Goal: Information Seeking & Learning: Compare options

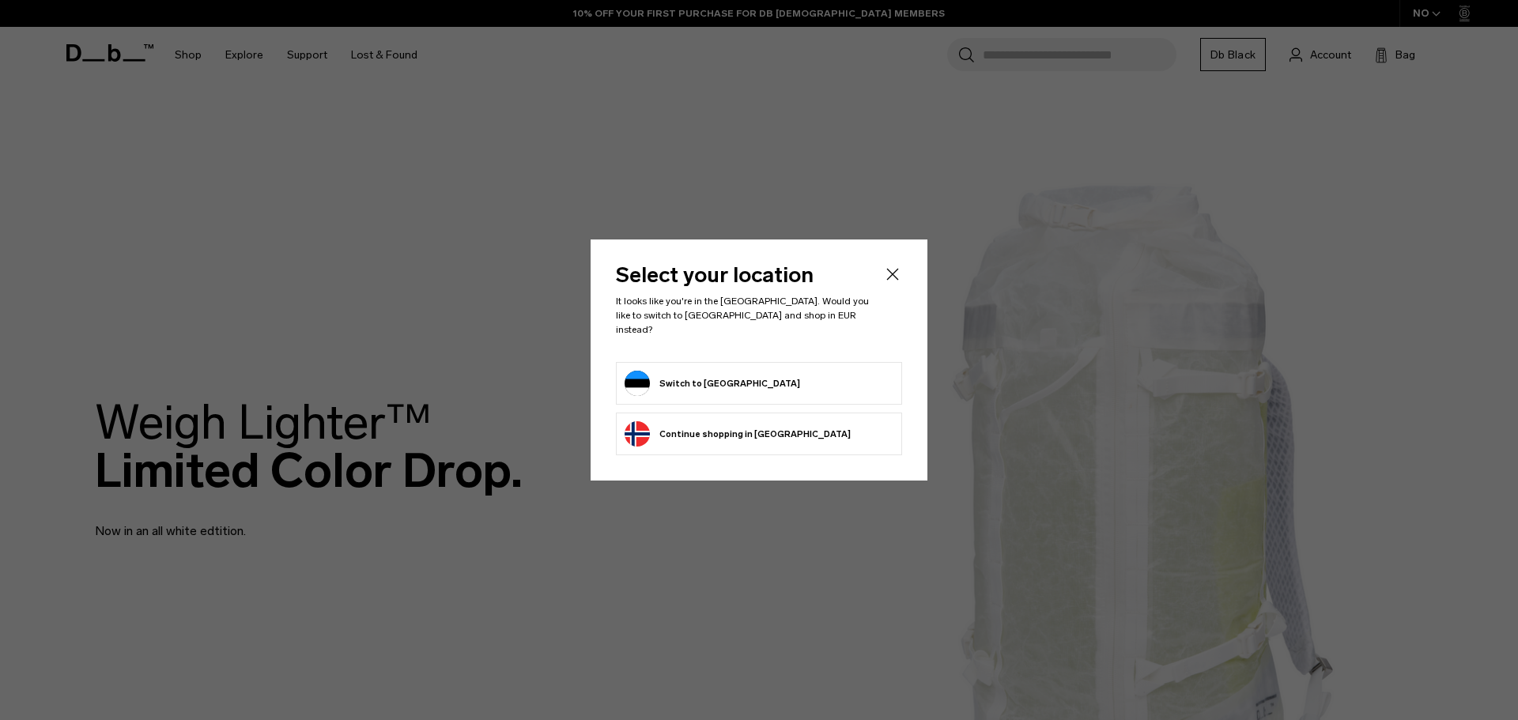
click at [713, 371] on button "Switch to Estonia" at bounding box center [713, 383] width 176 height 25
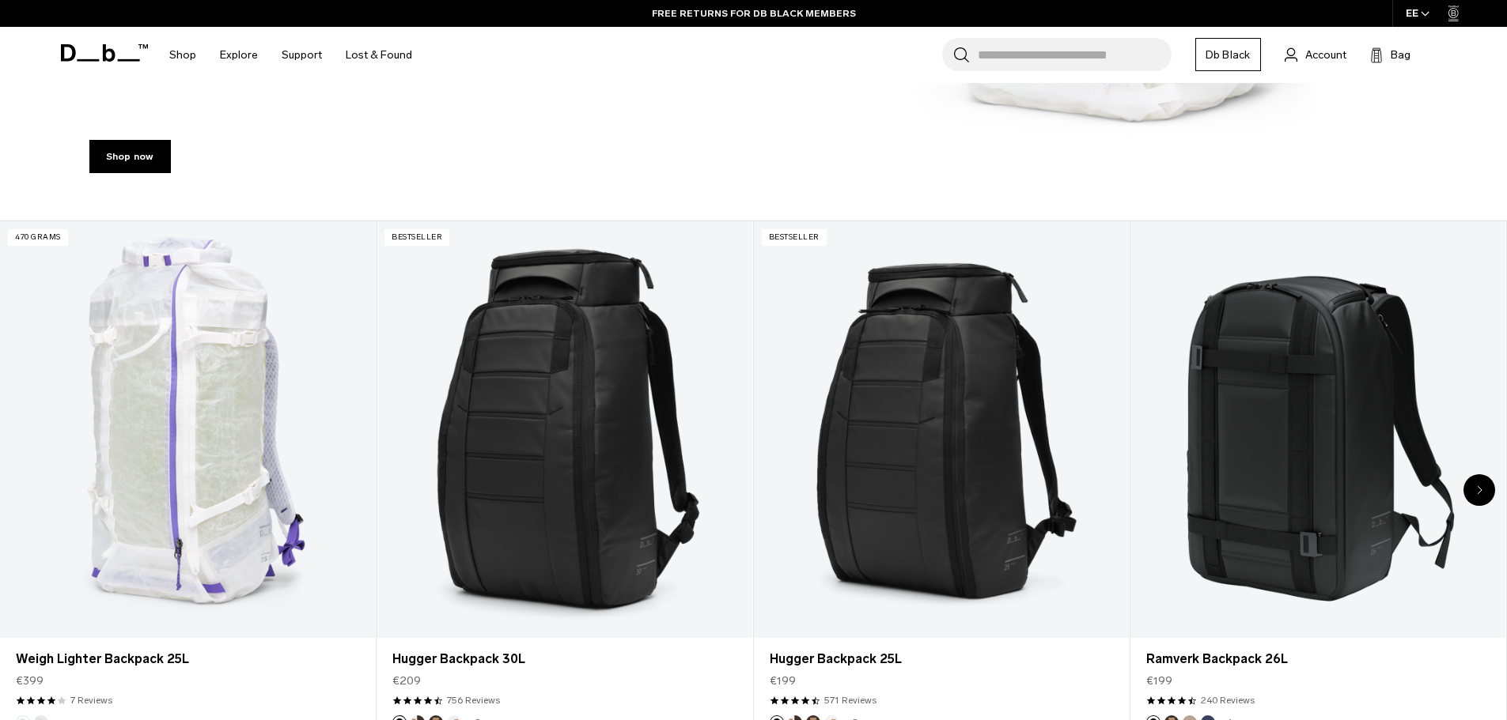
scroll to position [791, 0]
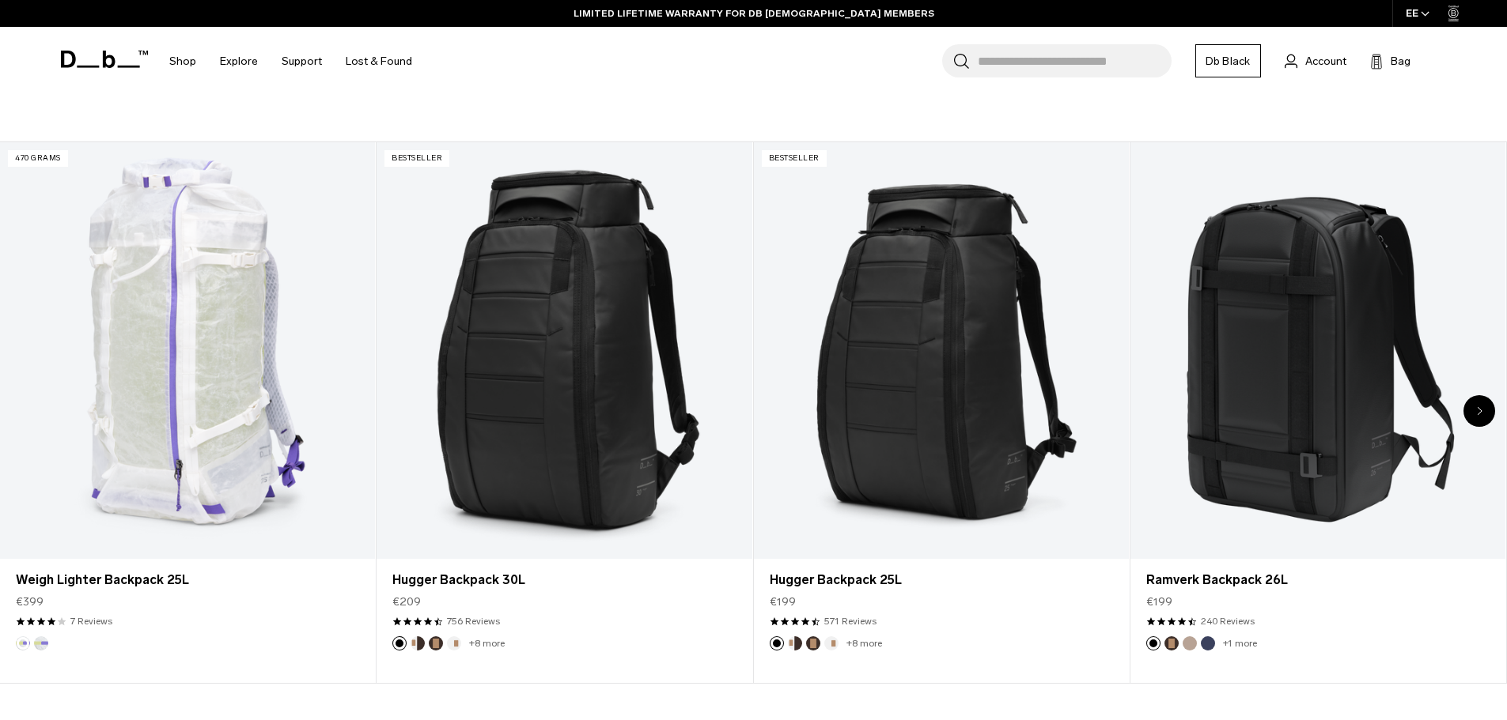
click at [1465, 414] on div "Next slide" at bounding box center [1479, 411] width 32 height 32
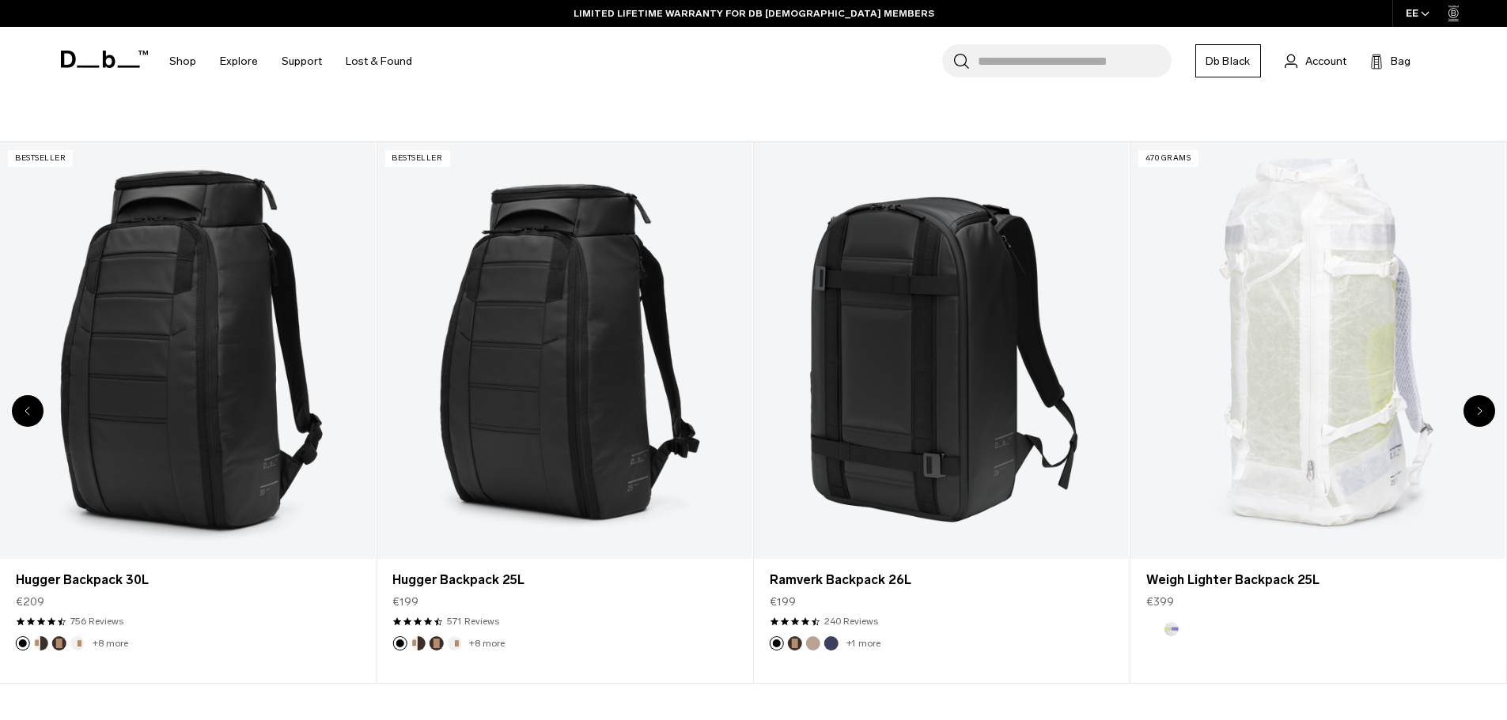
click at [1486, 413] on div "Next slide" at bounding box center [1479, 411] width 32 height 32
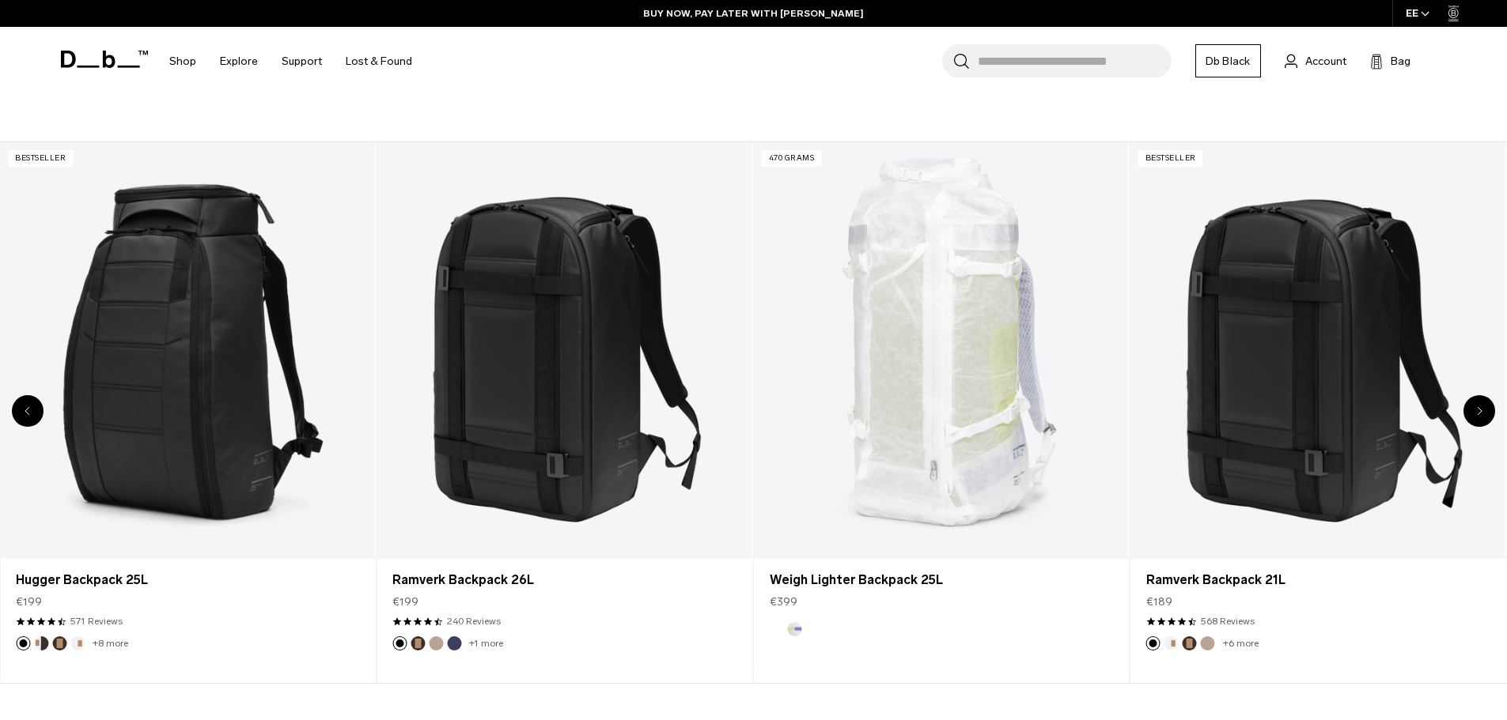
click at [1486, 413] on div "Next slide" at bounding box center [1479, 411] width 32 height 32
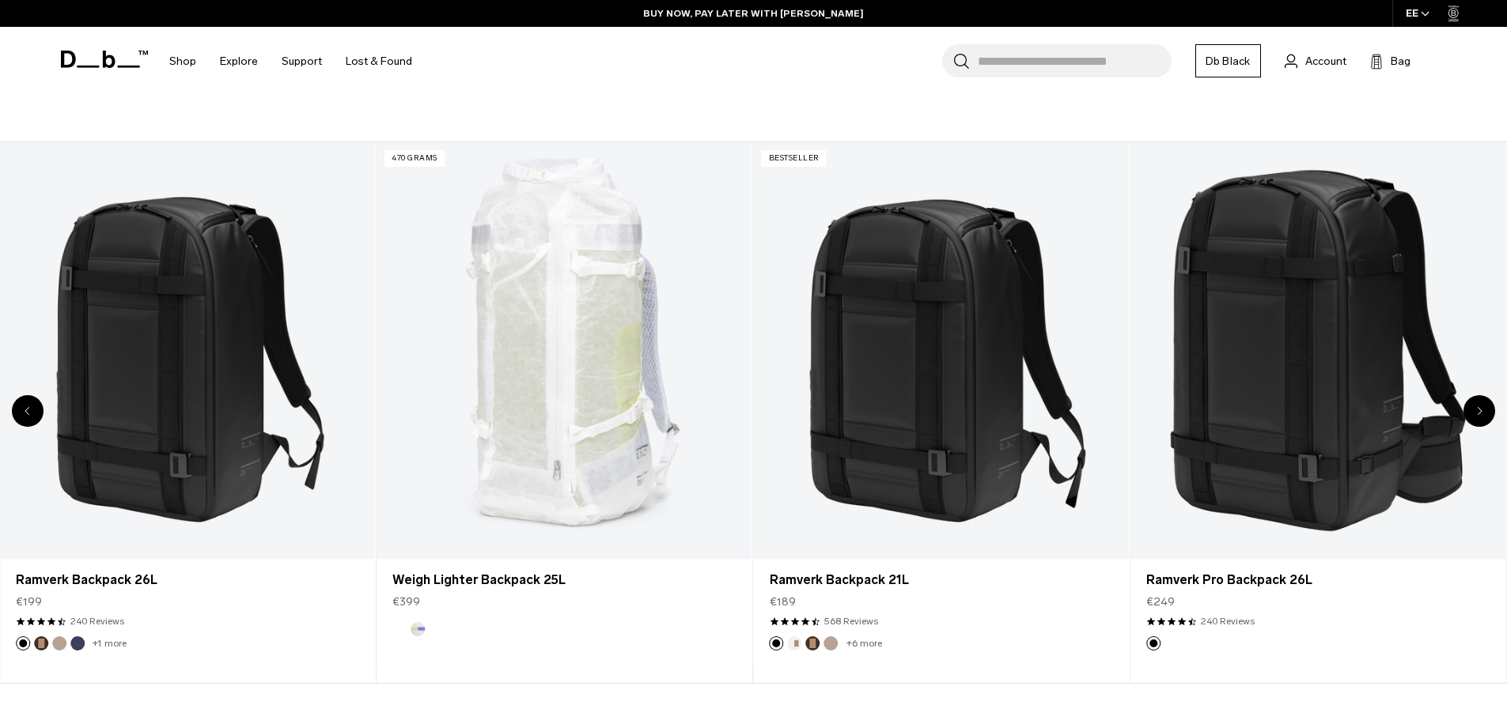
click at [1486, 413] on div "Next slide" at bounding box center [1479, 411] width 32 height 32
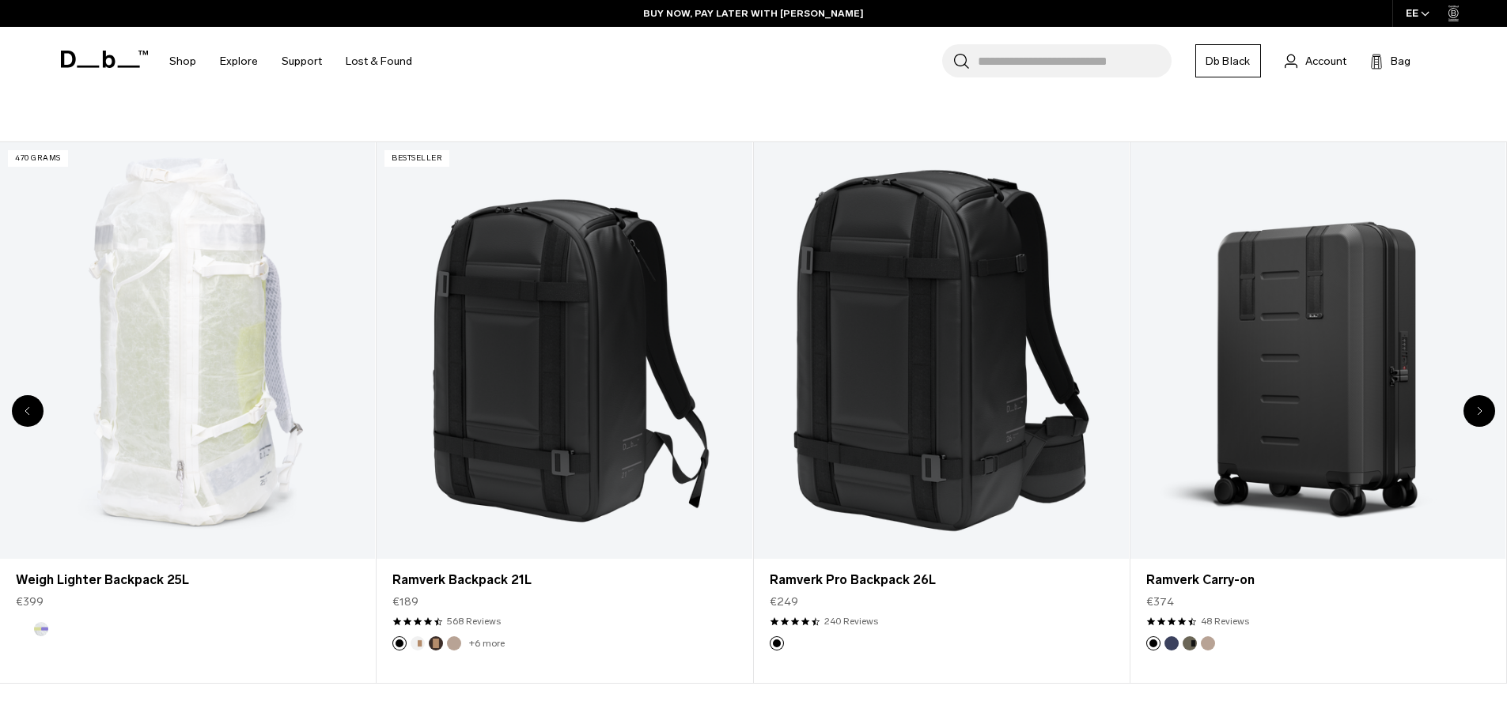
click at [1486, 413] on div "Next slide" at bounding box center [1479, 411] width 32 height 32
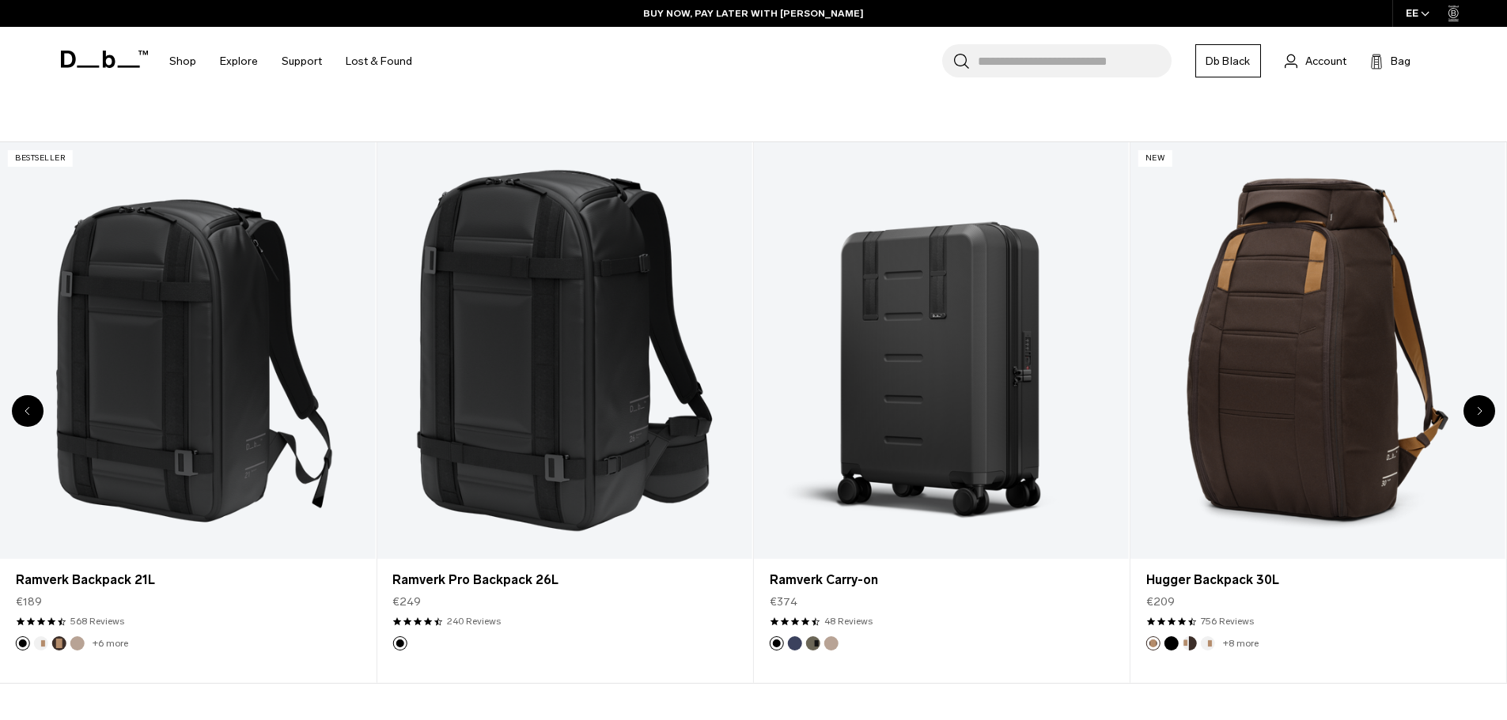
click at [1486, 413] on div "Next slide" at bounding box center [1479, 411] width 32 height 32
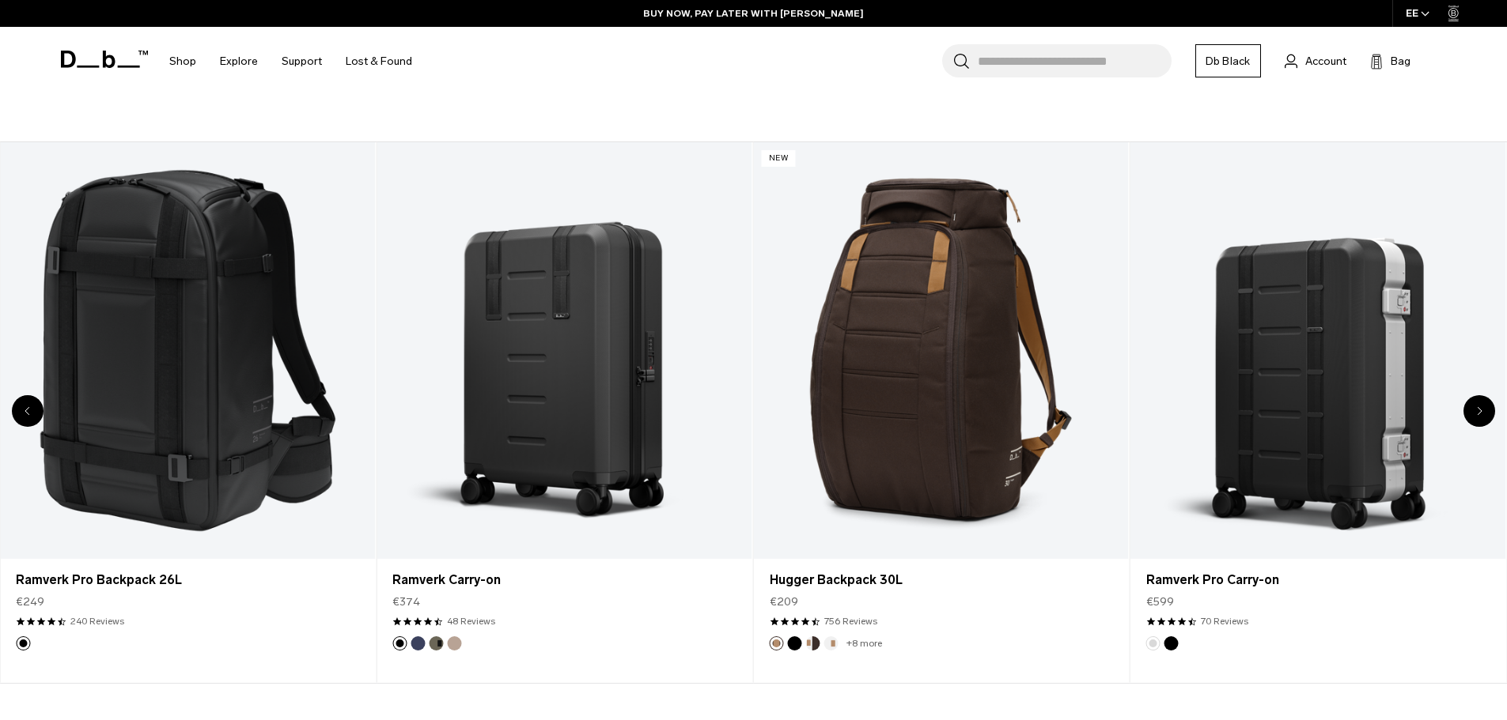
click at [1486, 413] on div "Next slide" at bounding box center [1479, 411] width 32 height 32
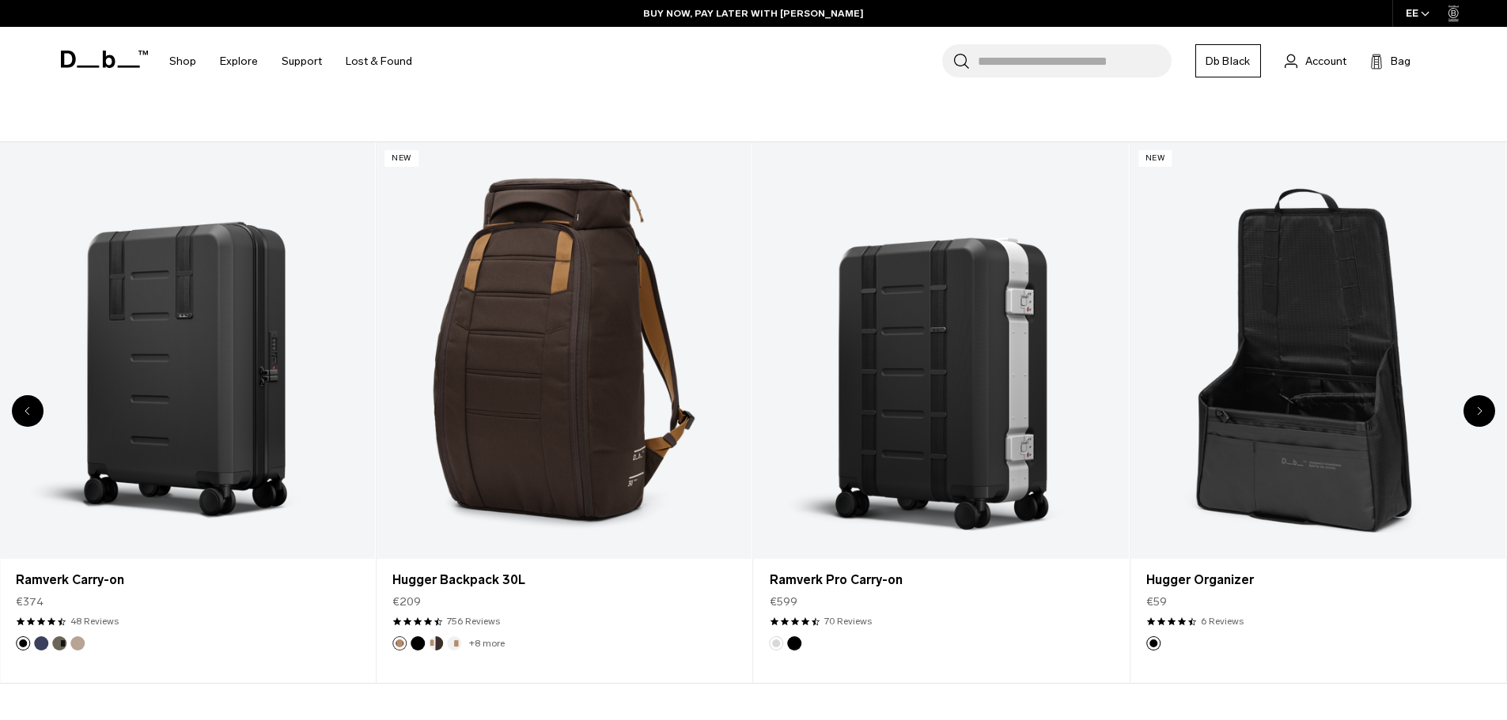
click at [1486, 413] on div "Next slide" at bounding box center [1479, 411] width 32 height 32
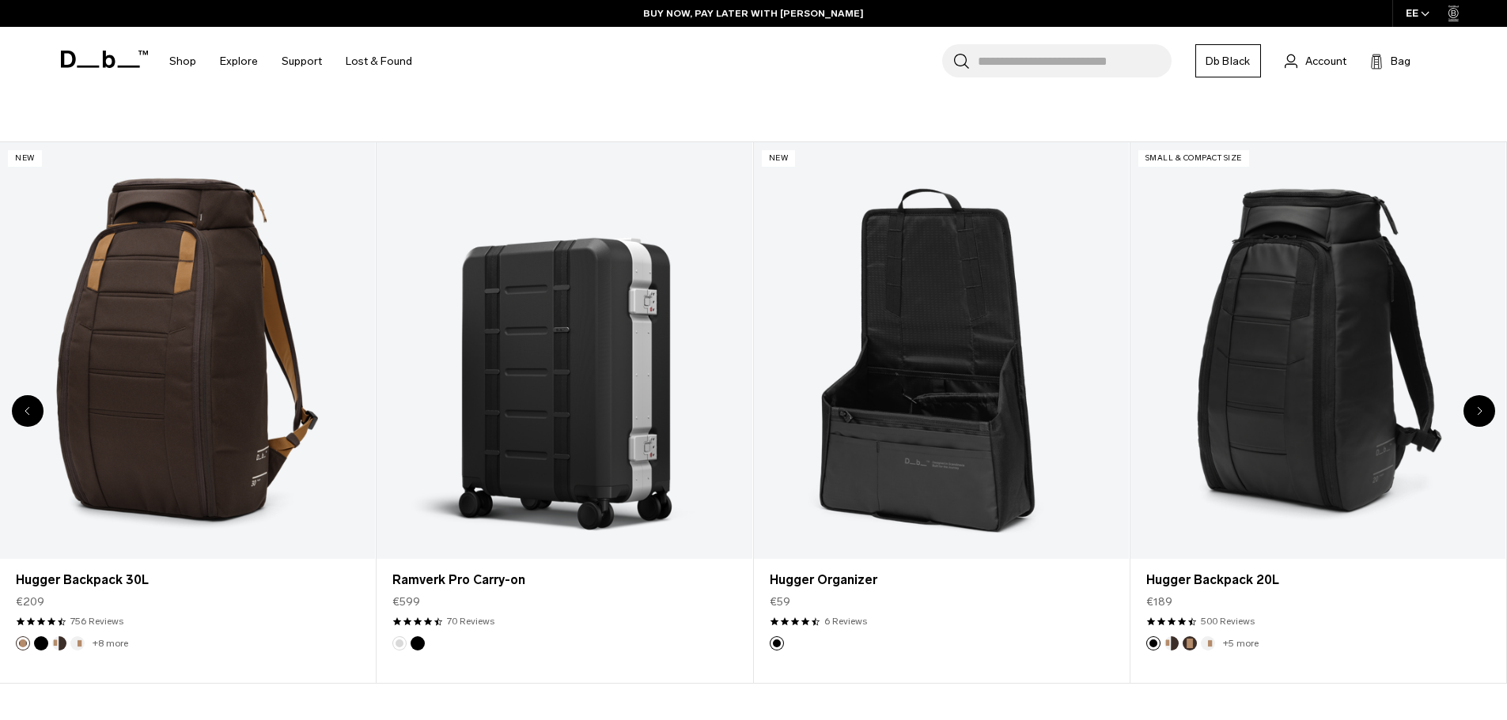
click at [1486, 413] on div "Next slide" at bounding box center [1479, 411] width 32 height 32
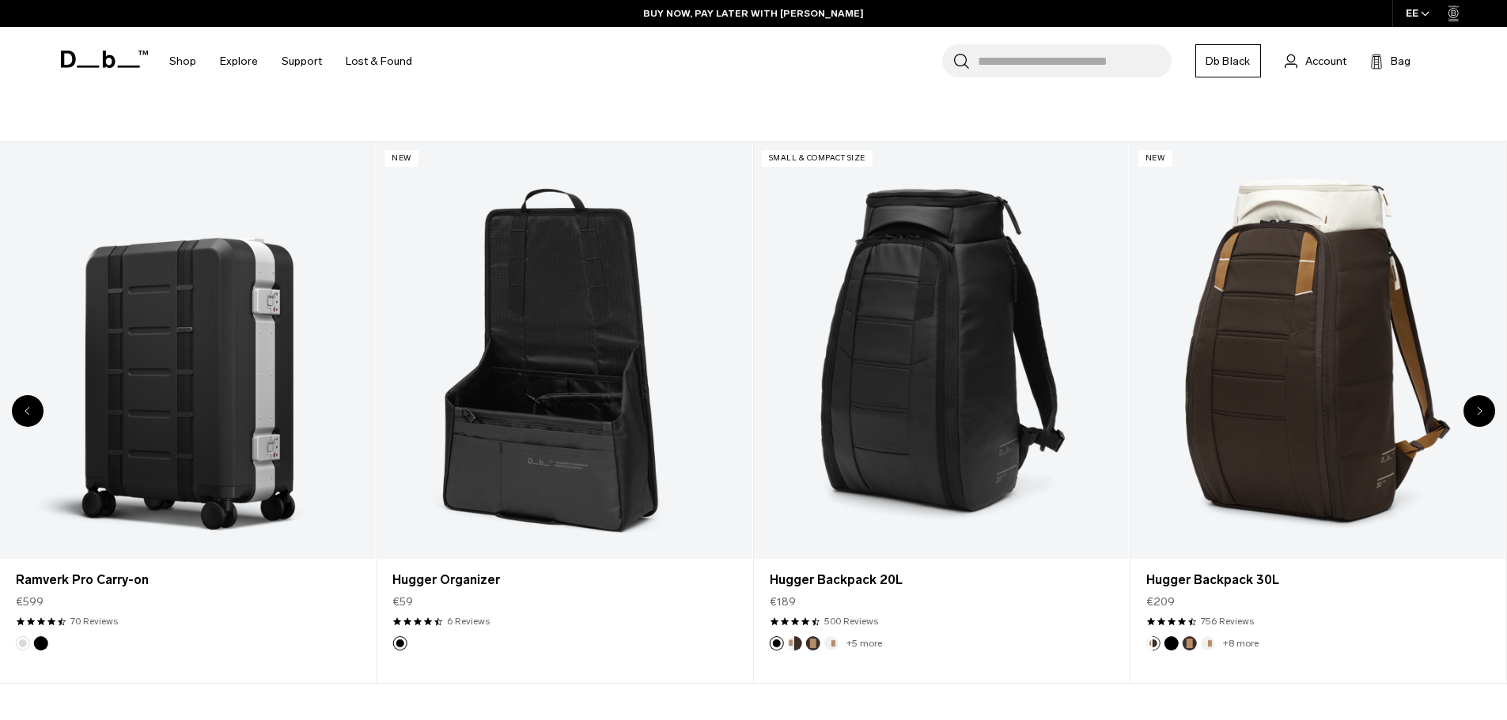
click at [1486, 413] on div "Next slide" at bounding box center [1479, 411] width 32 height 32
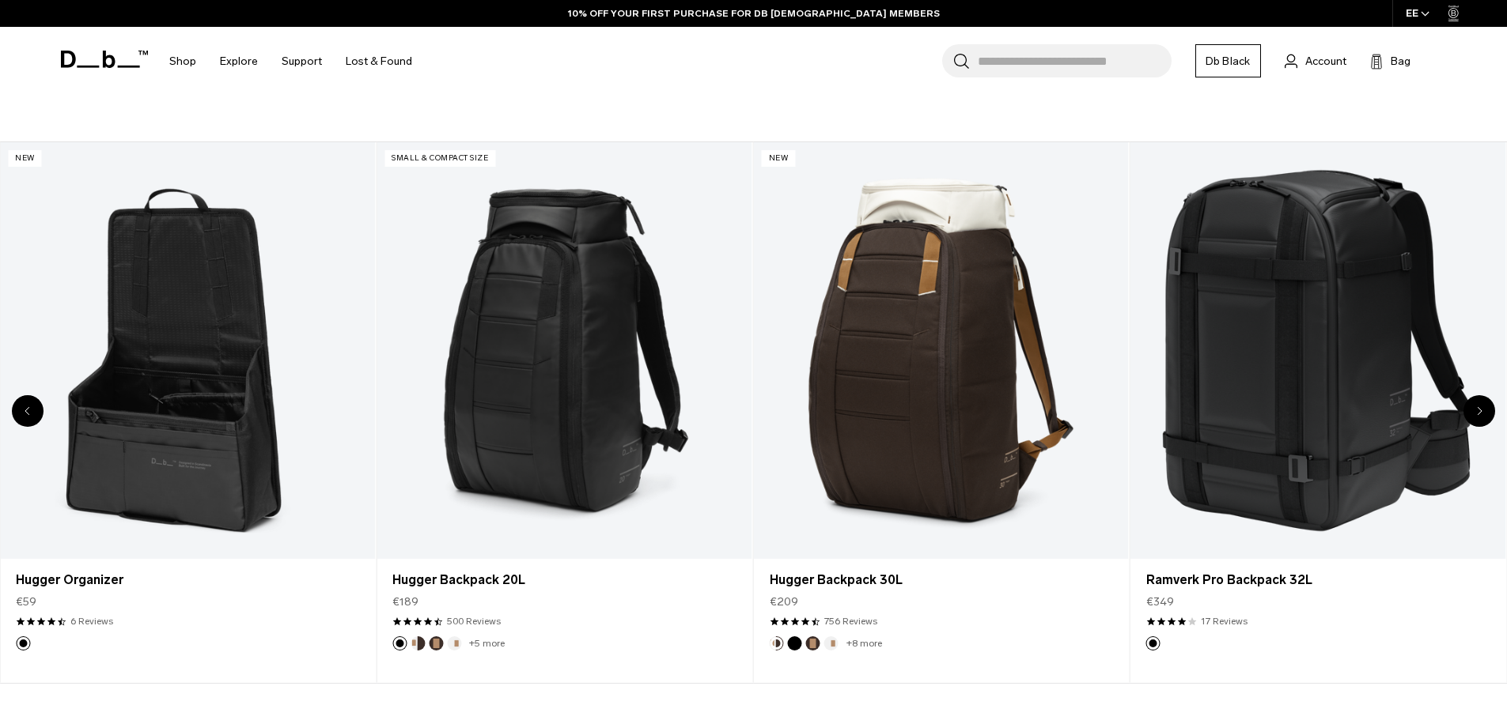
click at [1486, 413] on div "Next slide" at bounding box center [1479, 411] width 32 height 32
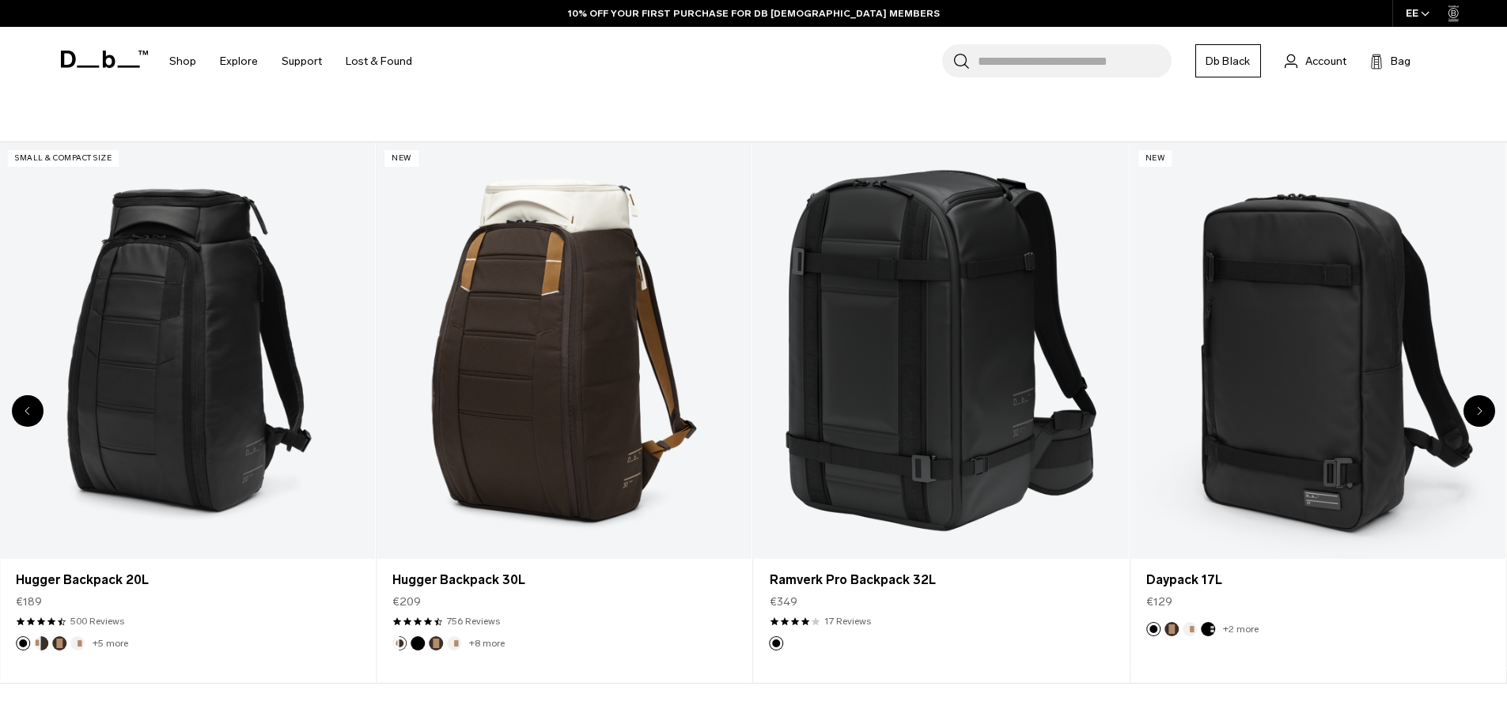
click at [1486, 413] on div "Next slide" at bounding box center [1479, 411] width 32 height 32
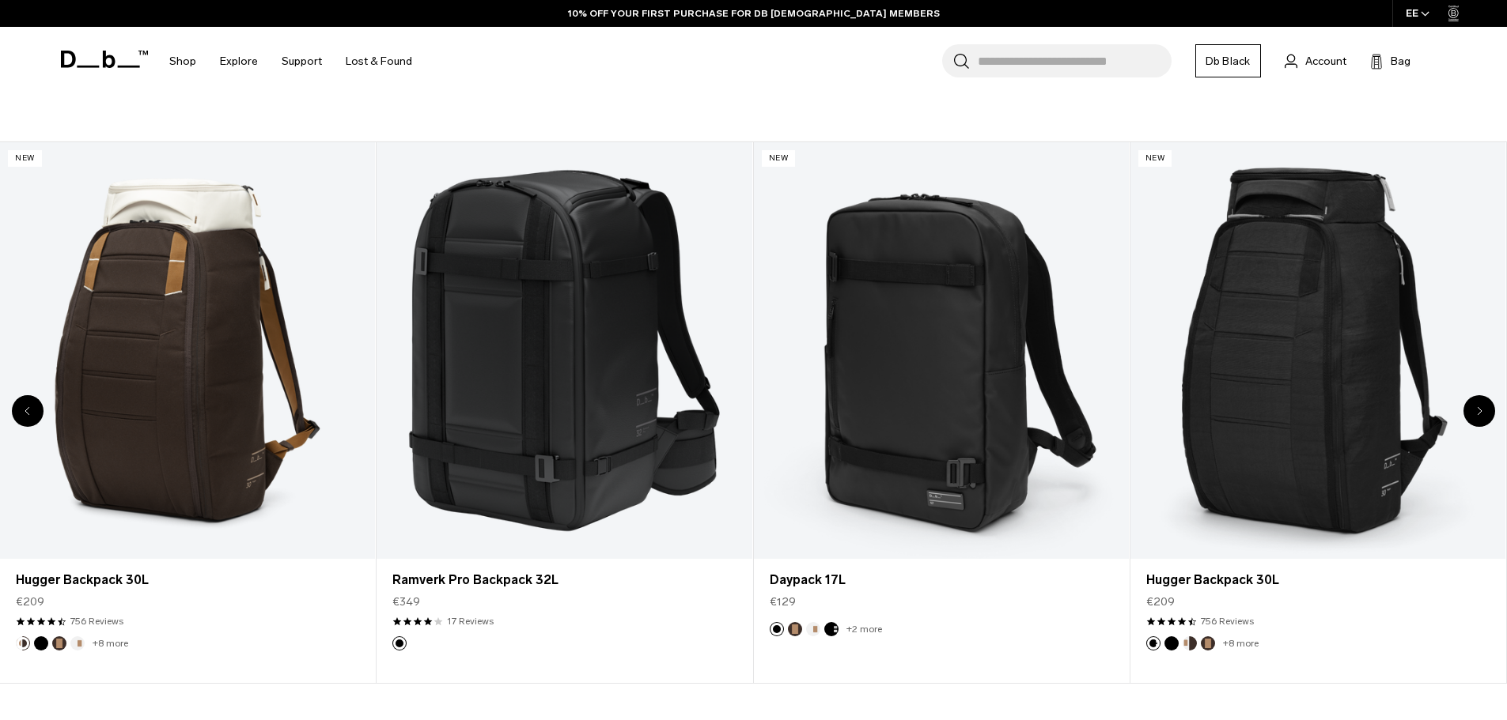
click at [1486, 413] on div "Next slide" at bounding box center [1479, 411] width 32 height 32
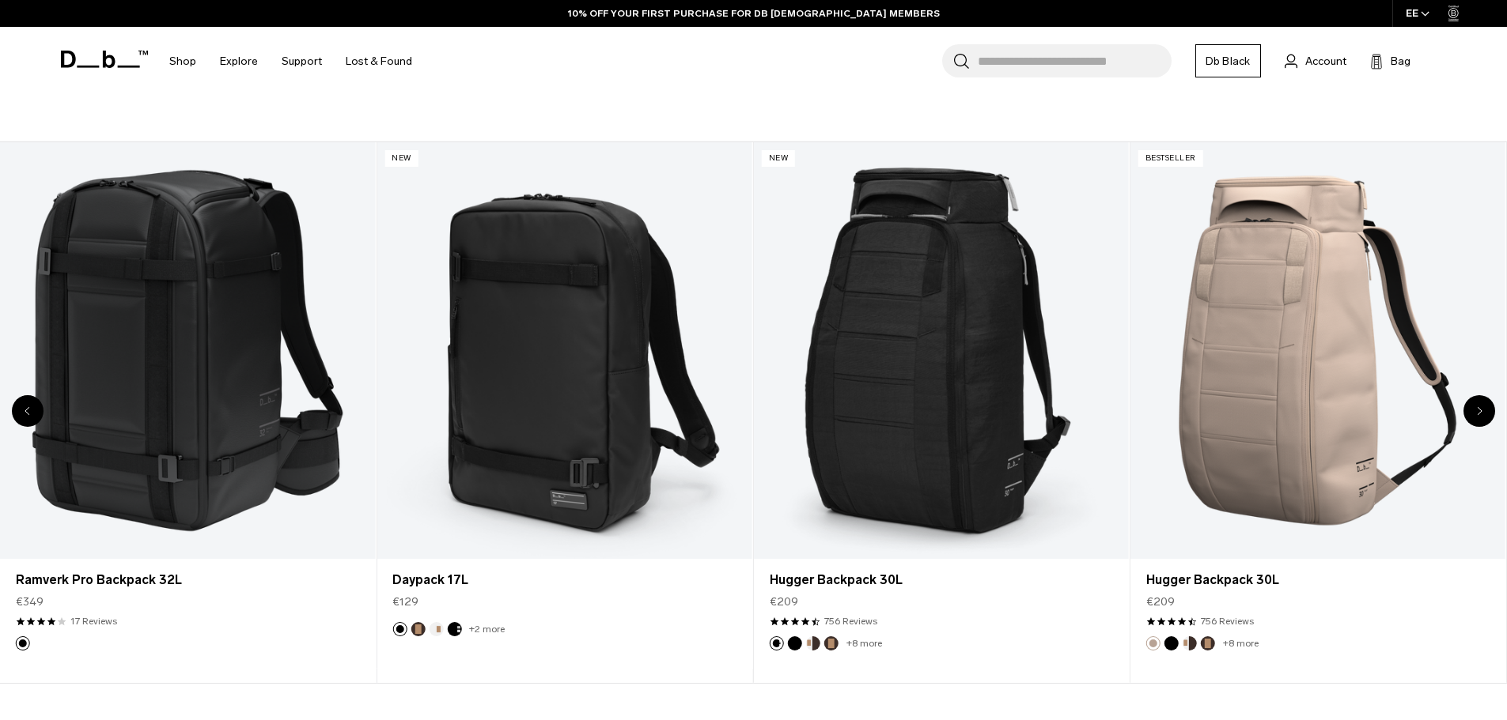
click at [1486, 413] on div "Next slide" at bounding box center [1479, 411] width 32 height 32
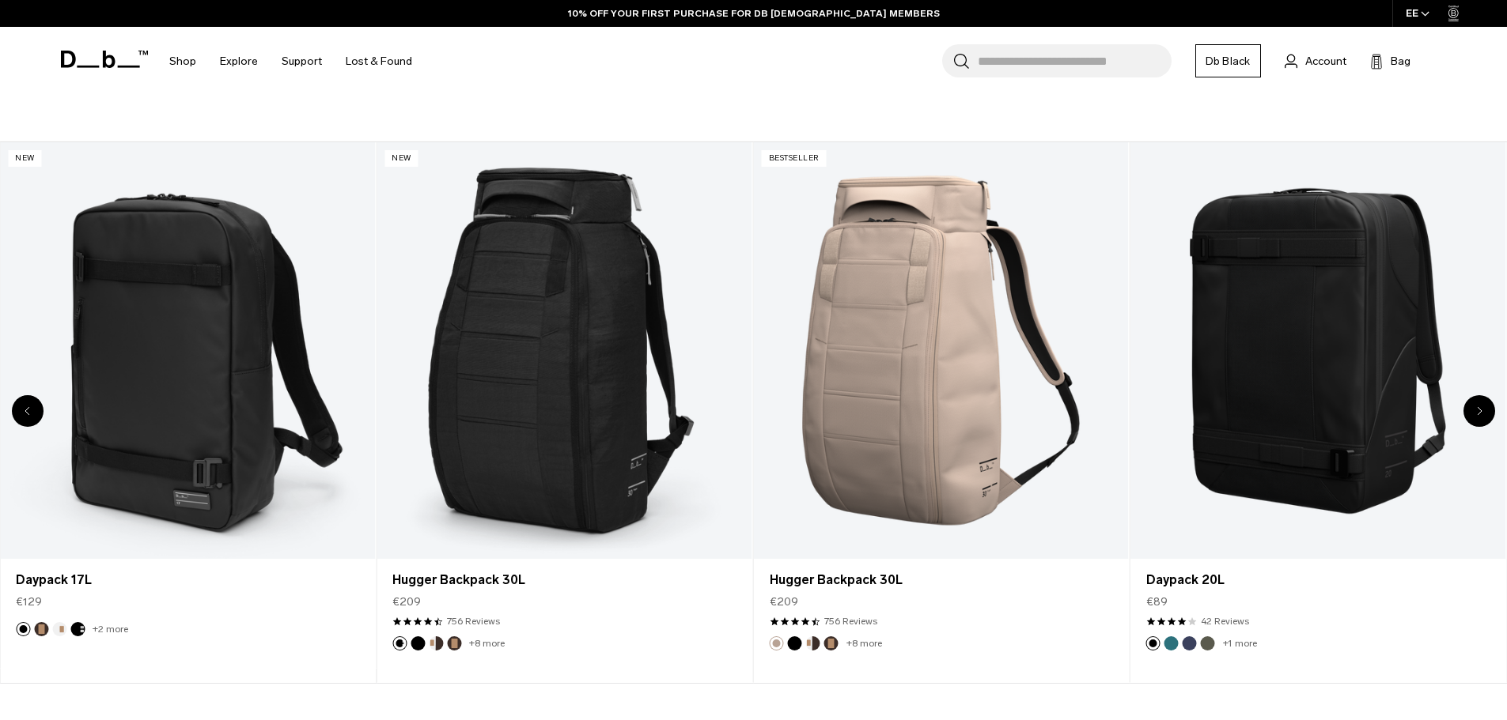
click at [1486, 413] on div "Next slide" at bounding box center [1479, 411] width 32 height 32
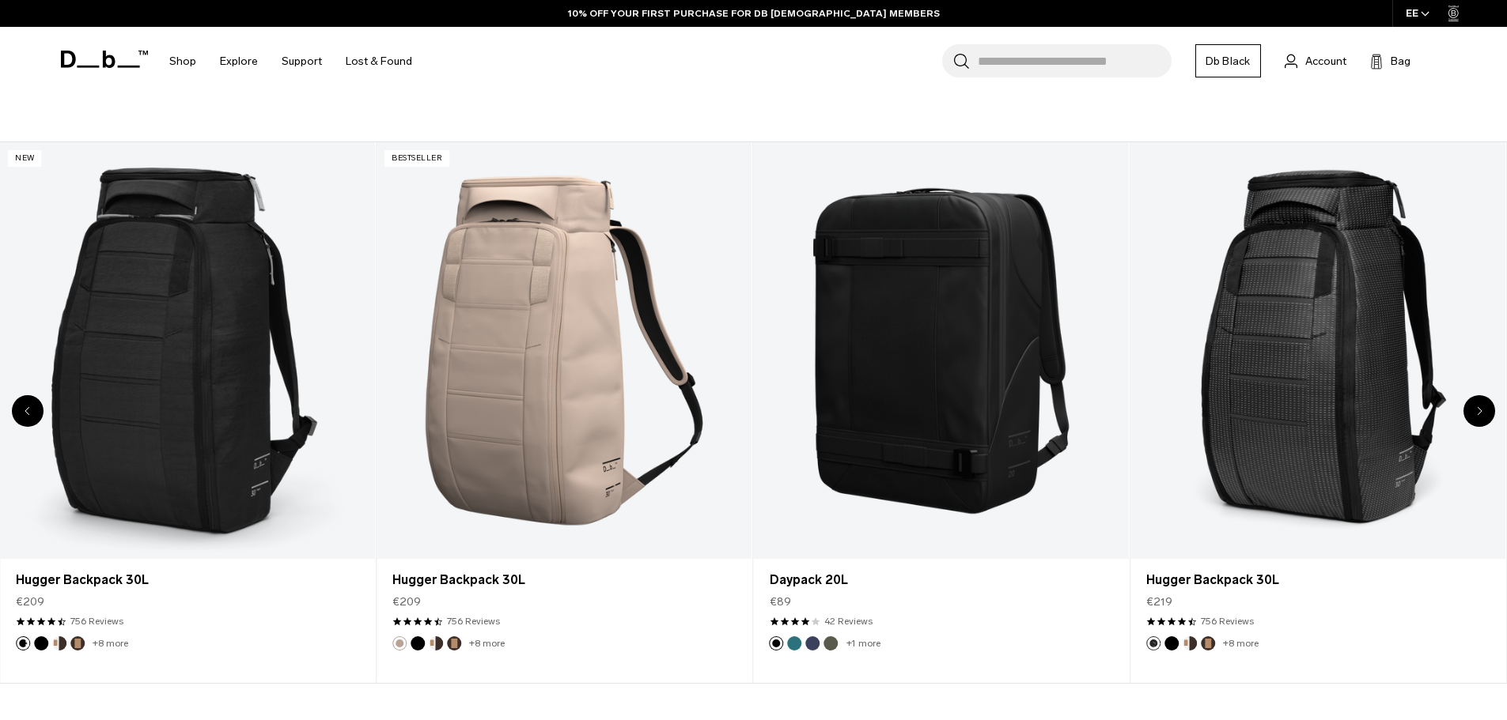
click at [1486, 413] on div "Next slide" at bounding box center [1479, 411] width 32 height 32
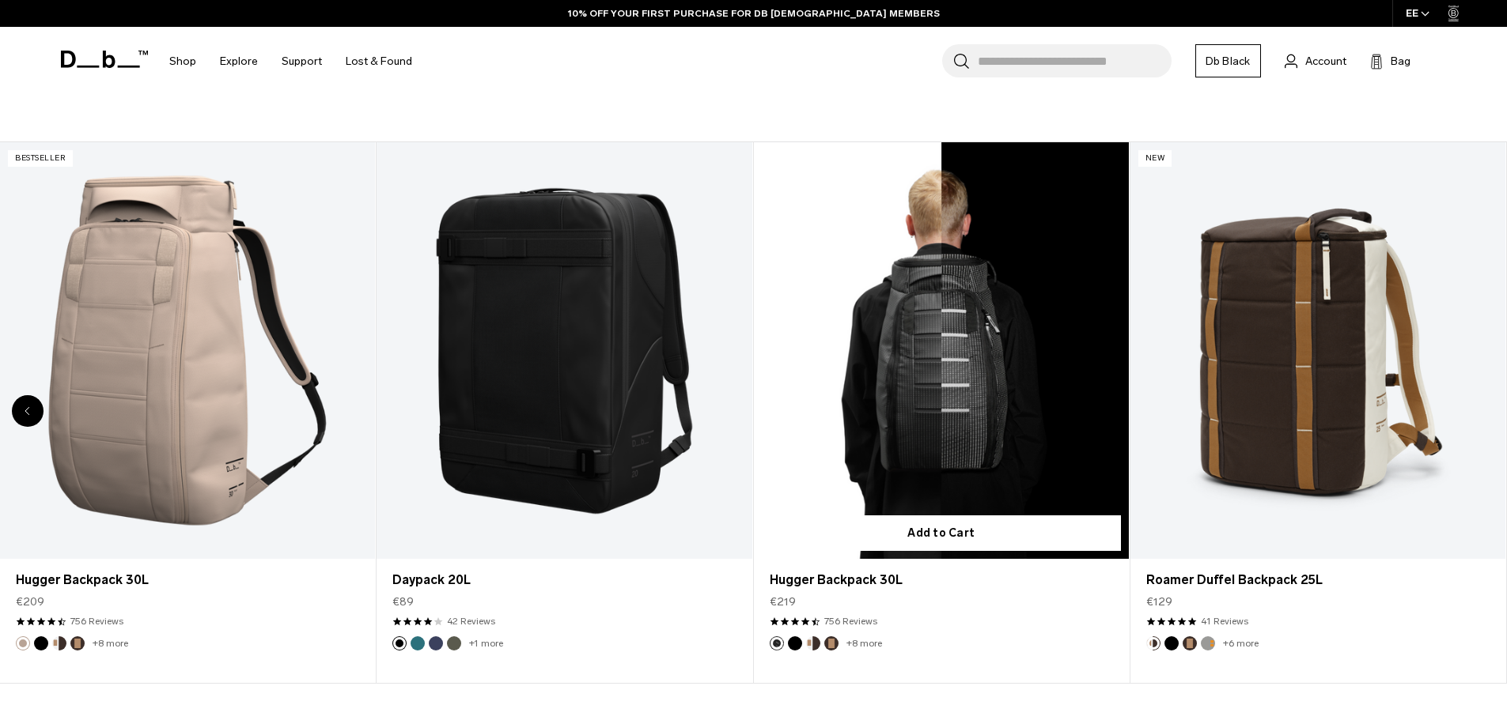
click at [950, 286] on link "Hugger Backpack 30L" at bounding box center [941, 350] width 375 height 417
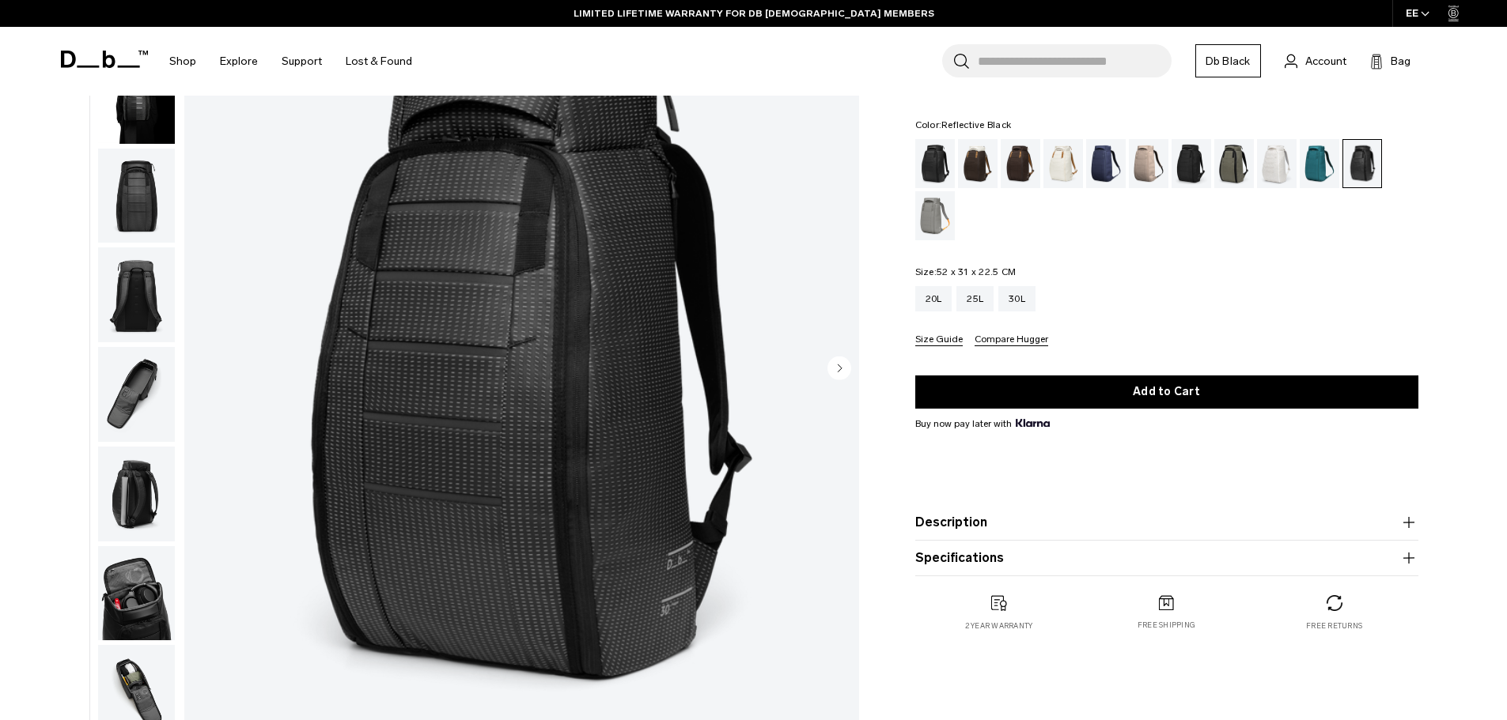
scroll to position [79, 0]
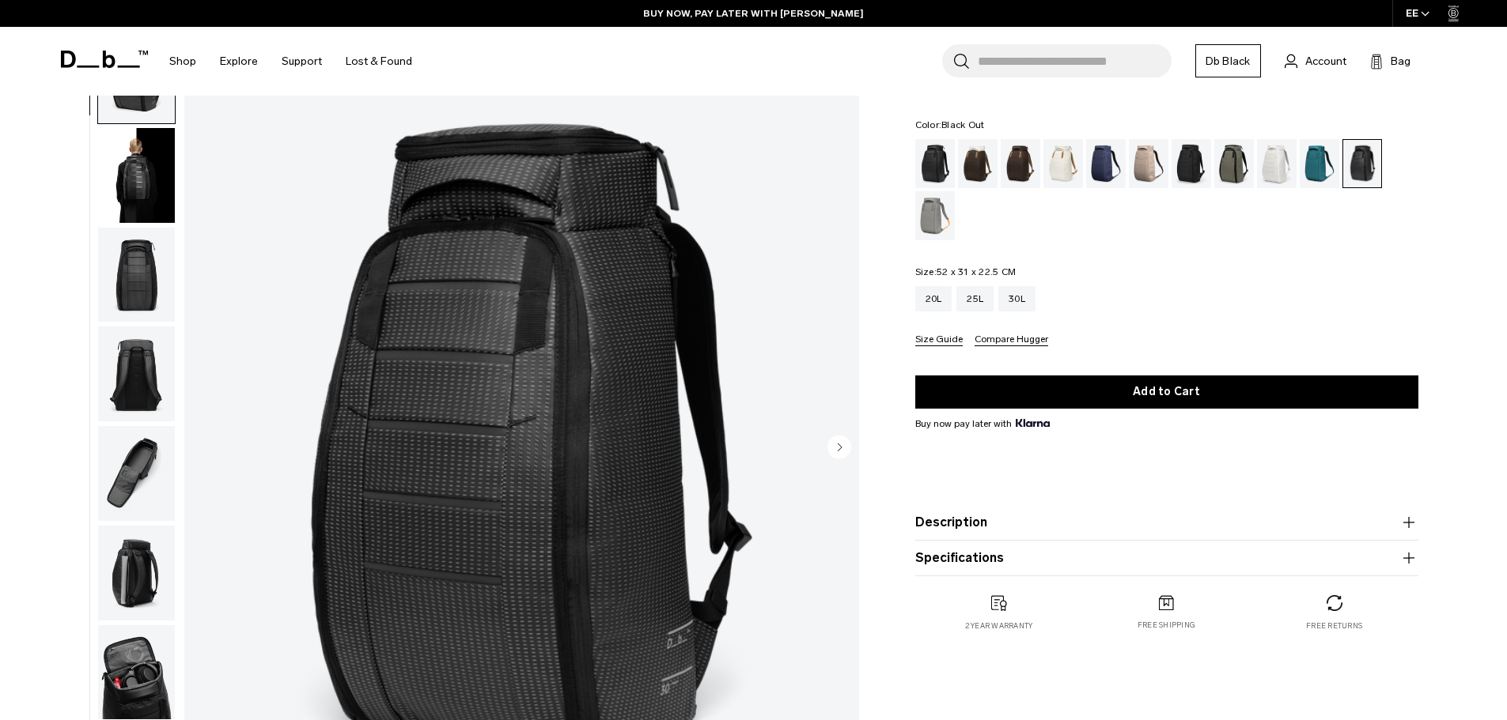
click at [936, 163] on div "Black Out" at bounding box center [935, 163] width 40 height 49
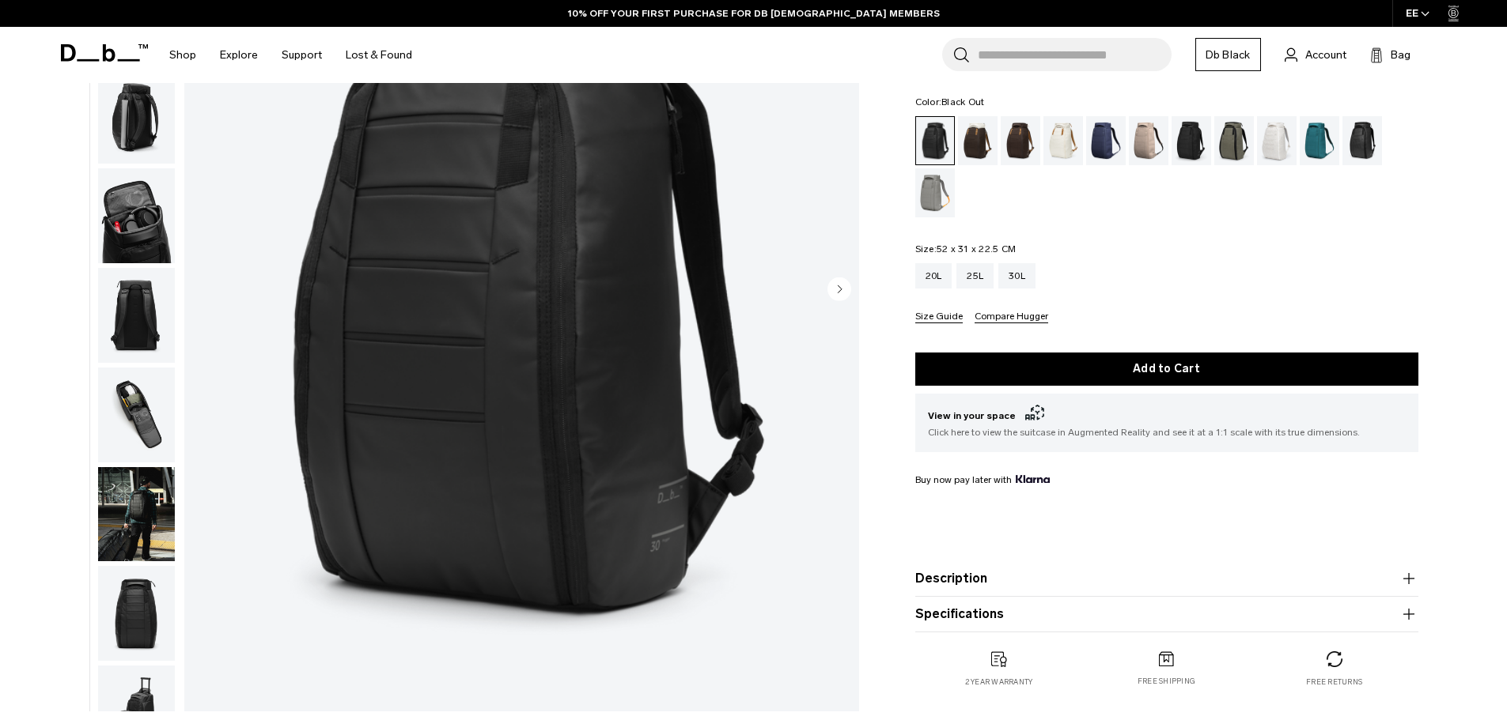
scroll to position [79, 0]
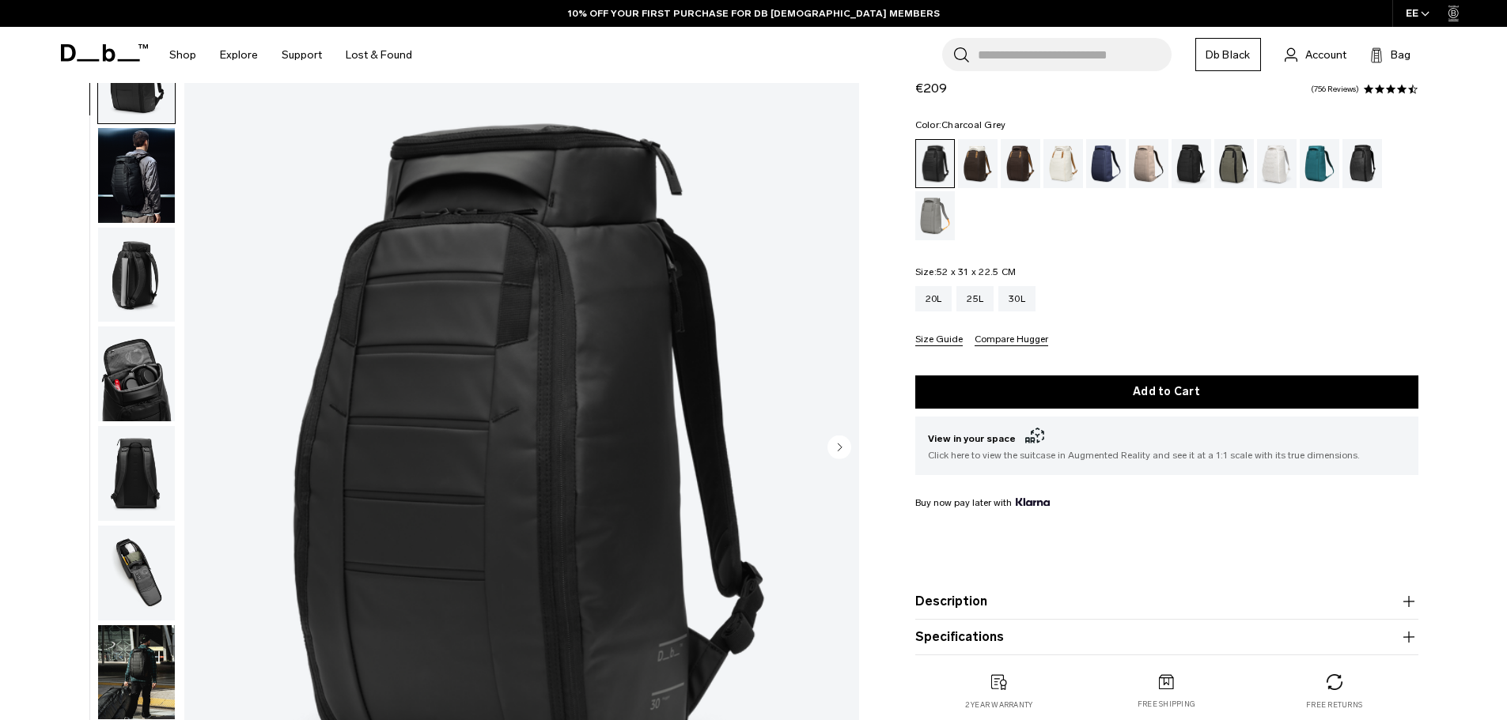
click at [1197, 166] on div "Charcoal Grey" at bounding box center [1191, 163] width 40 height 49
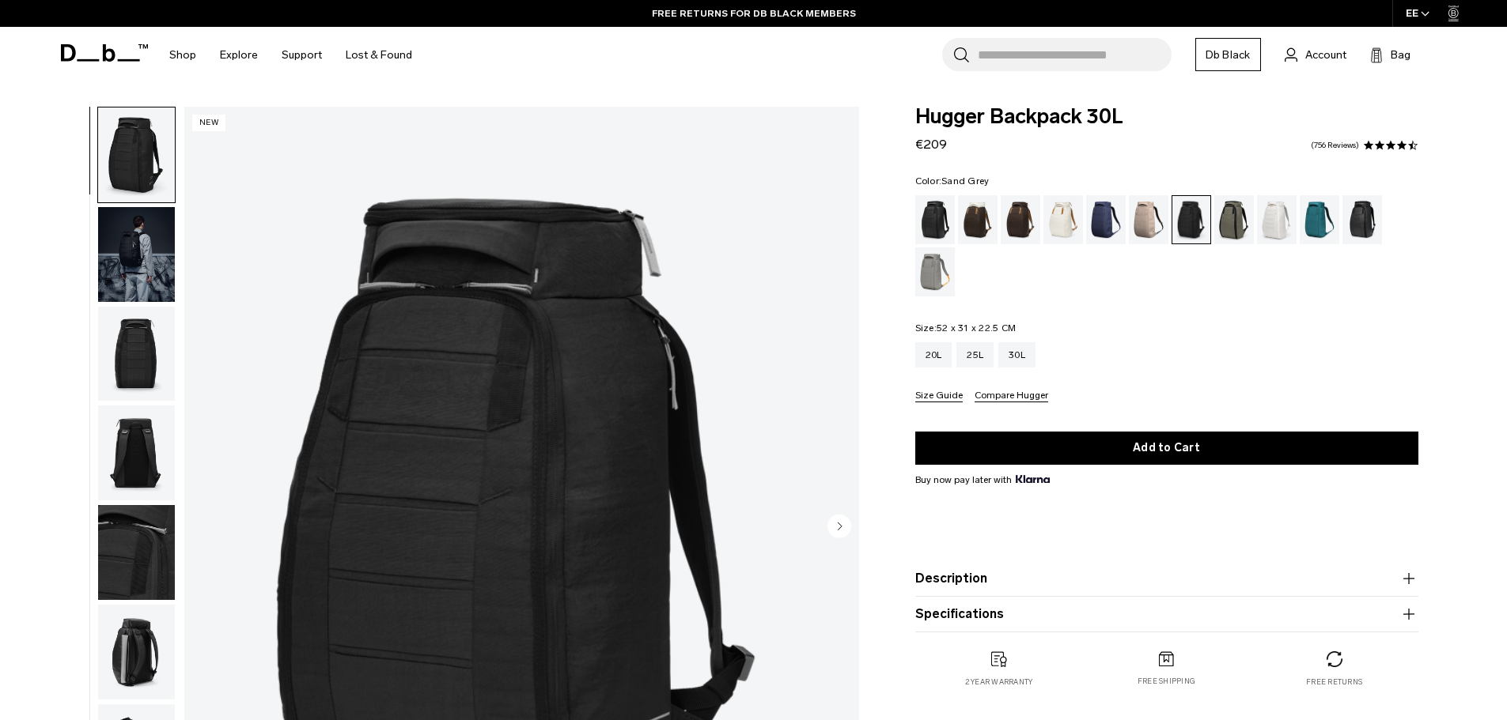
click at [932, 267] on div "Sand Grey" at bounding box center [935, 272] width 40 height 49
